Goal: Transaction & Acquisition: Download file/media

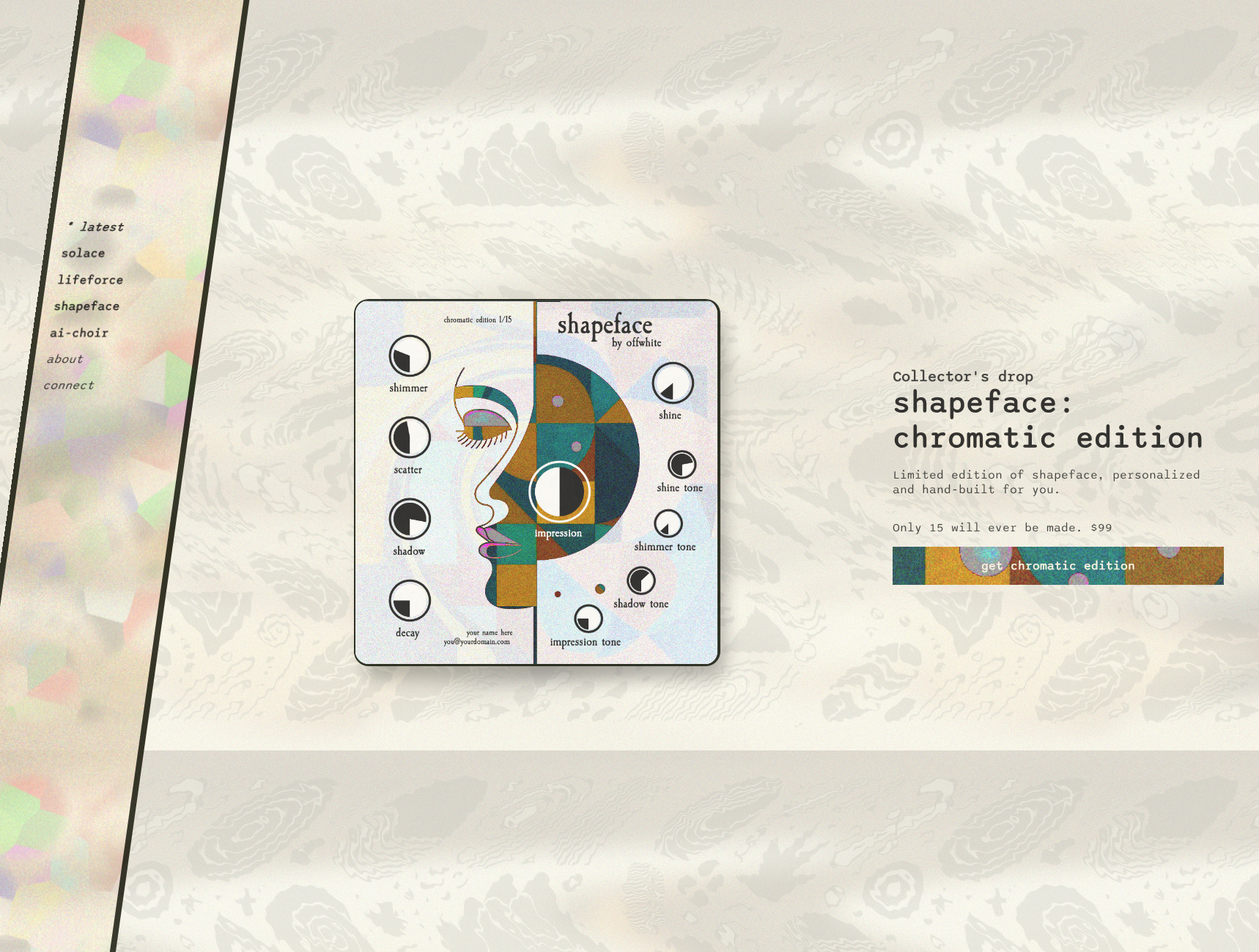
click at [90, 309] on button "shapeface" at bounding box center [86, 305] width 69 height 14
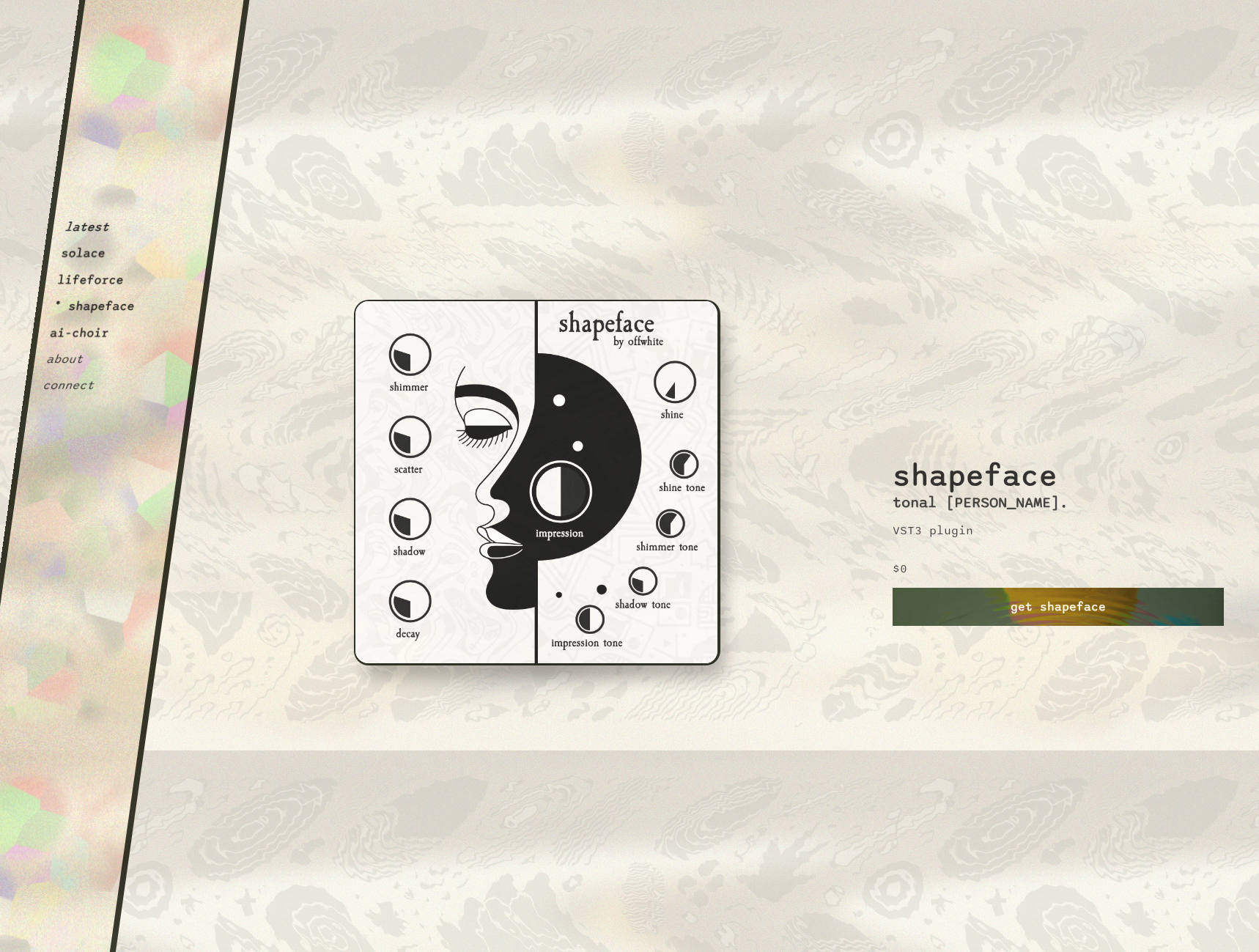
click at [1088, 606] on link "get shapeface" at bounding box center [1058, 607] width 331 height 38
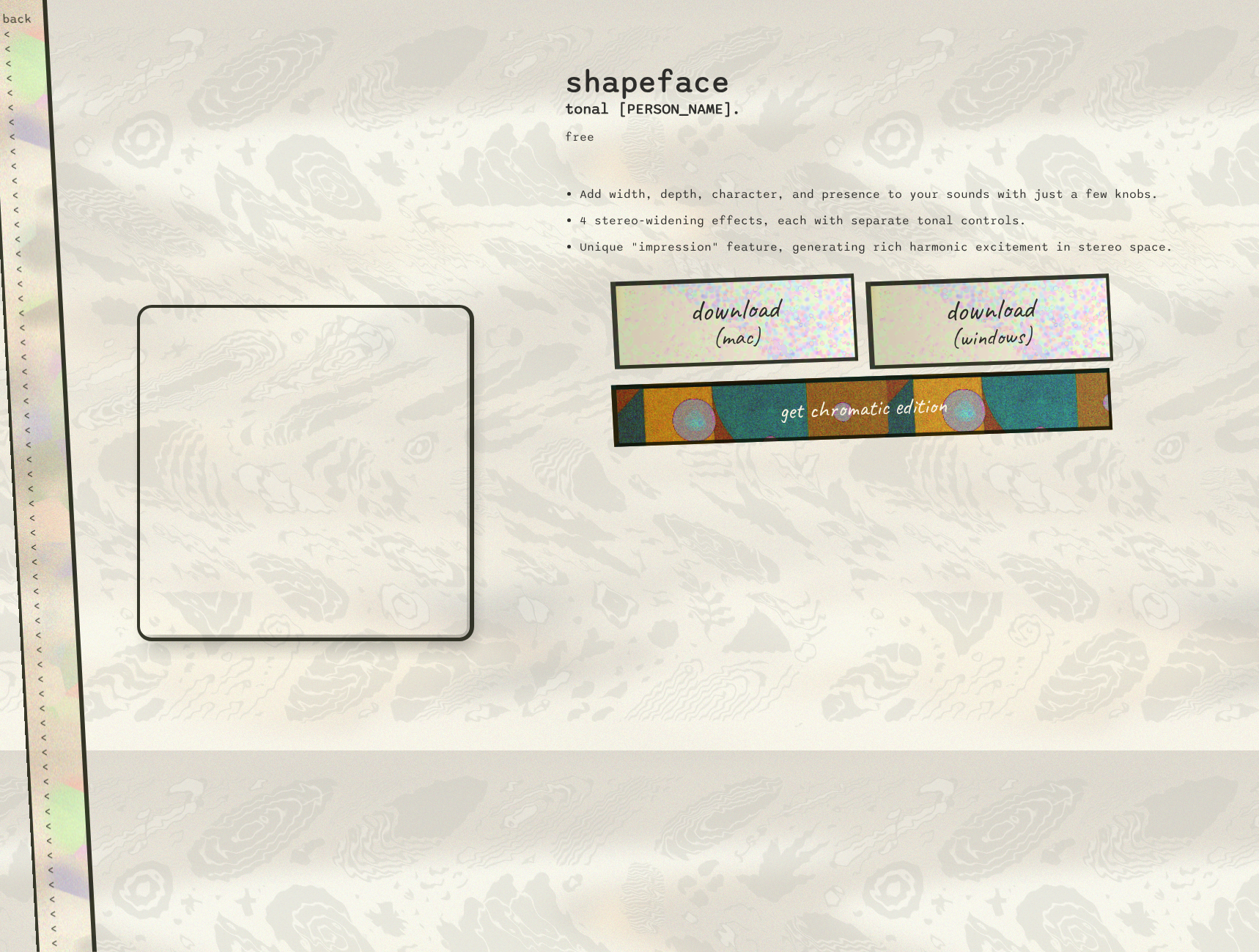
click at [811, 411] on link "get chromatic edition" at bounding box center [861, 408] width 501 height 80
click at [1054, 328] on link "download (windows)" at bounding box center [989, 321] width 248 height 96
click at [278, 136] on div at bounding box center [302, 476] width 461 height 952
click at [10, 14] on div "back" at bounding box center [18, 19] width 30 height 14
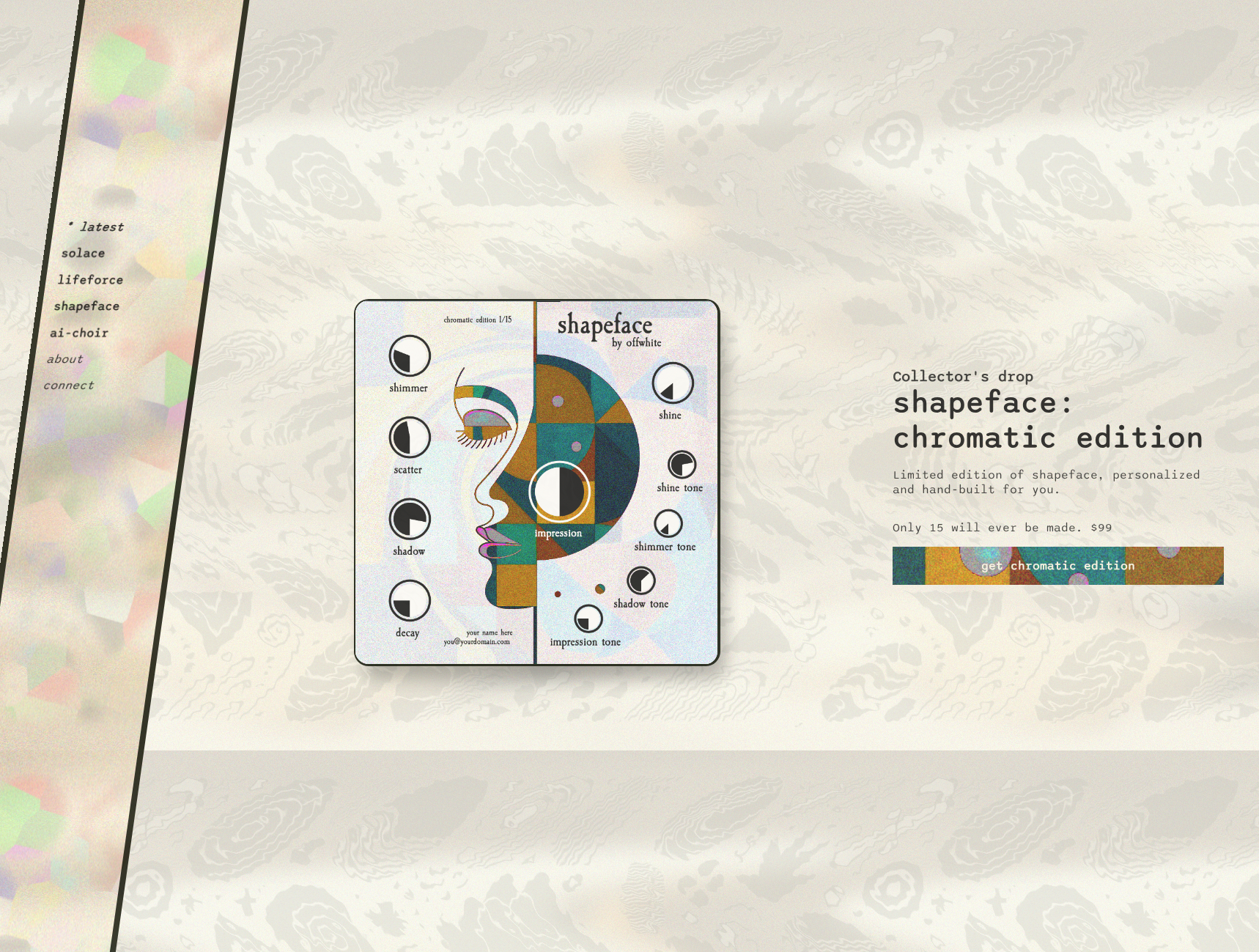
click at [101, 282] on button "lifeforce" at bounding box center [91, 279] width 69 height 14
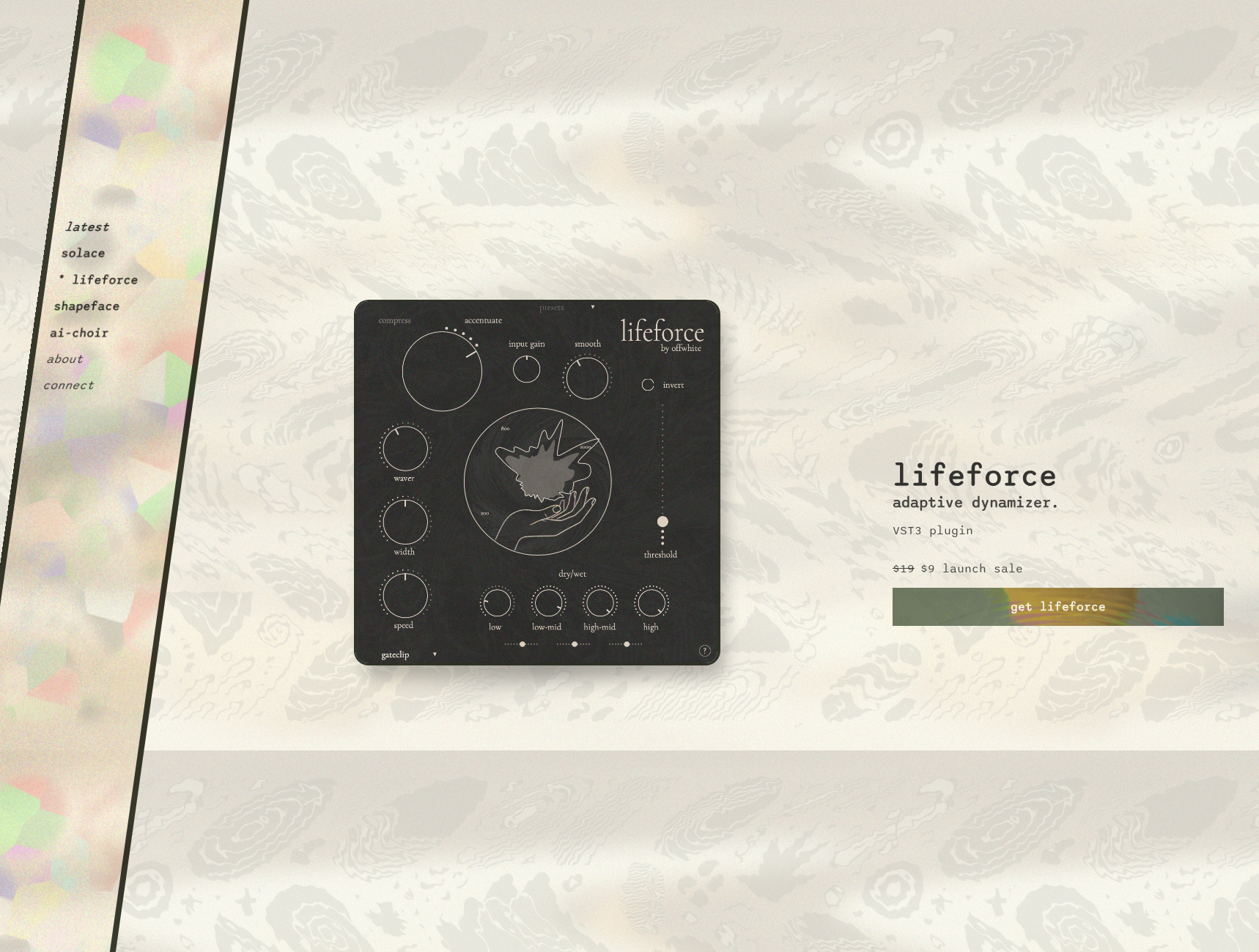
click at [85, 331] on button "ai-choir" at bounding box center [80, 332] width 61 height 14
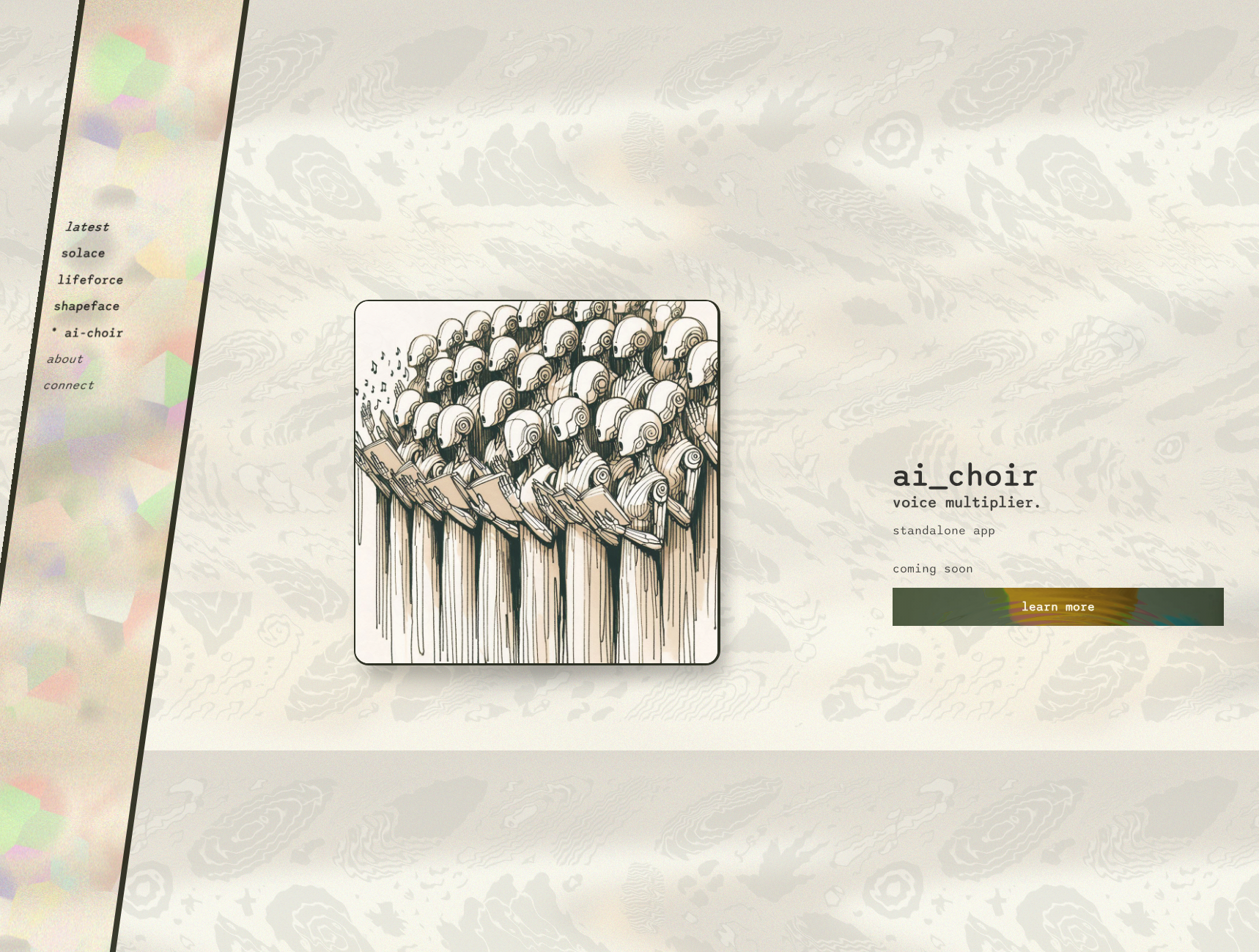
click at [1068, 599] on link "learn more" at bounding box center [1058, 607] width 331 height 38
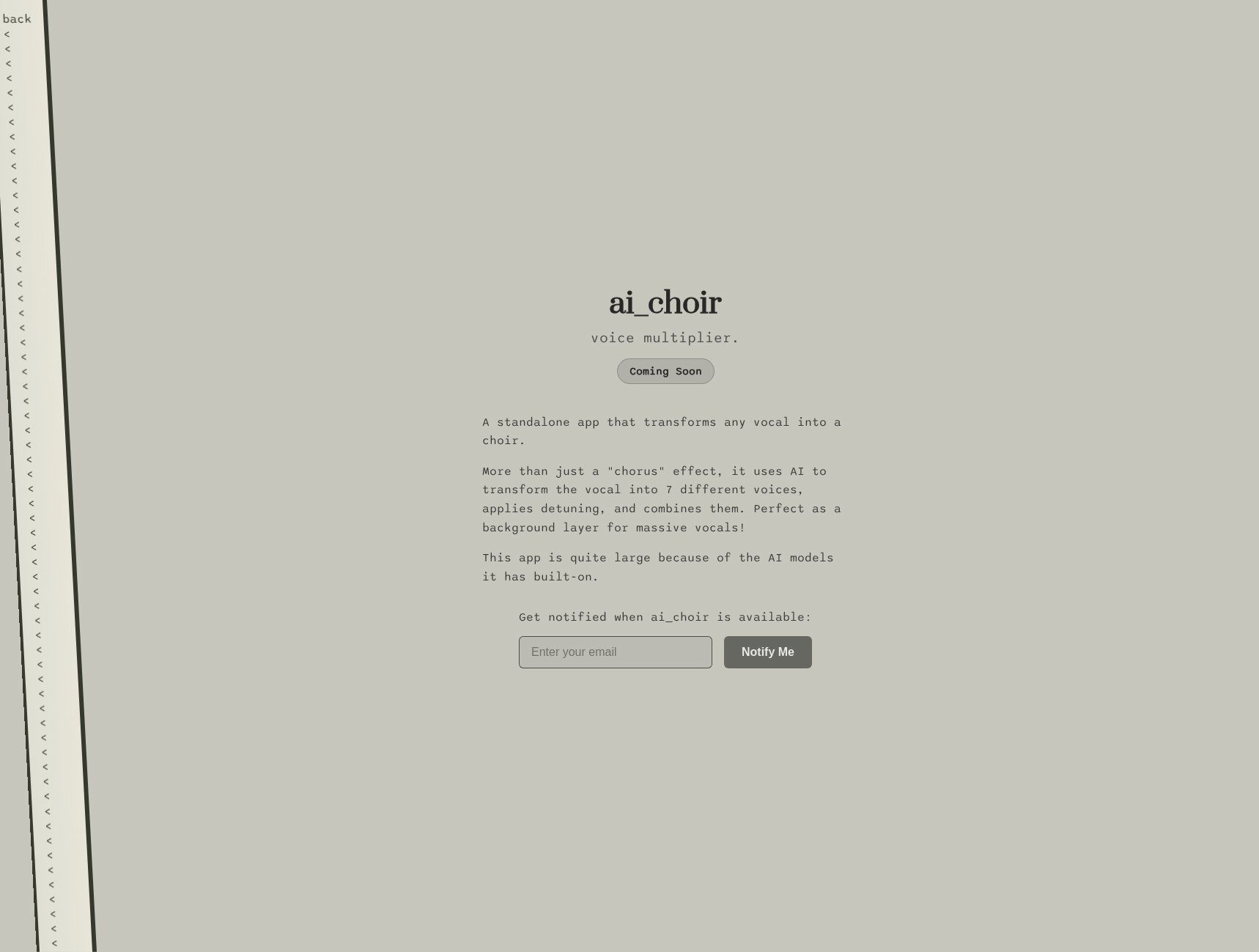
click at [601, 652] on input "email" at bounding box center [615, 652] width 194 height 32
type input "[PERSON_NAME][EMAIL_ADDRESS][DOMAIN_NAME]"
click at [788, 646] on button "Notify Me" at bounding box center [768, 652] width 88 height 32
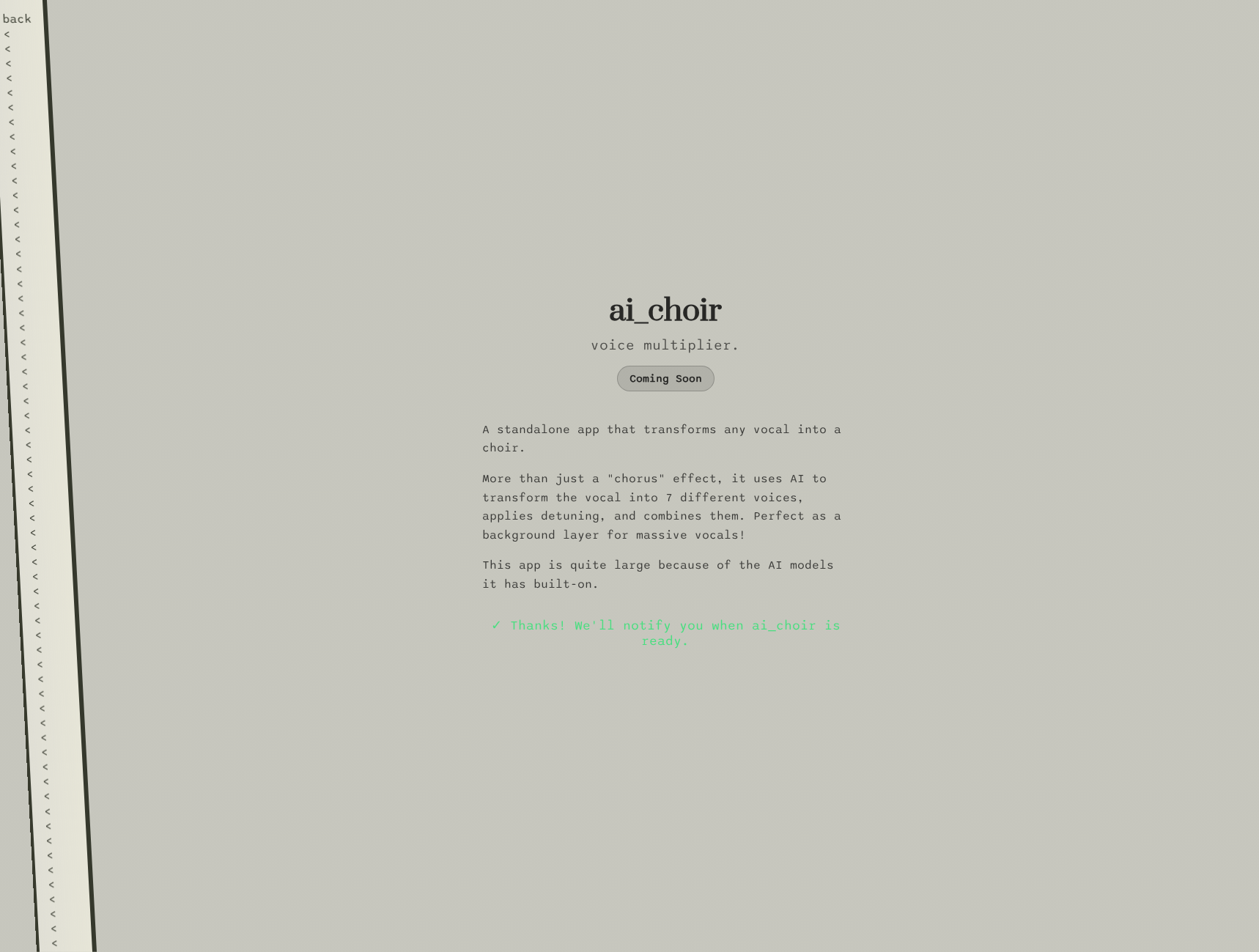
click at [25, 17] on div "back" at bounding box center [18, 19] width 30 height 14
